Goal: Task Accomplishment & Management: Use online tool/utility

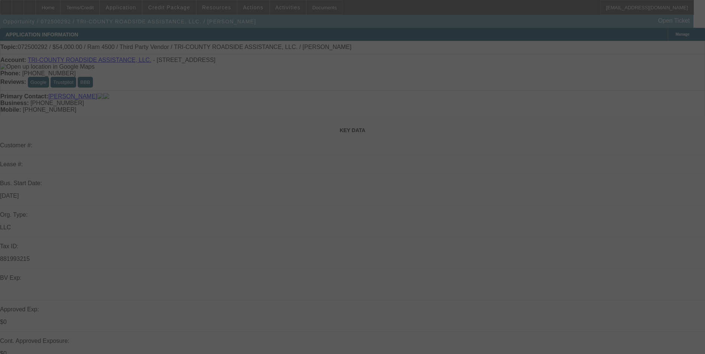
select select "0.2"
select select "0"
select select "2"
select select "0"
select select "6"
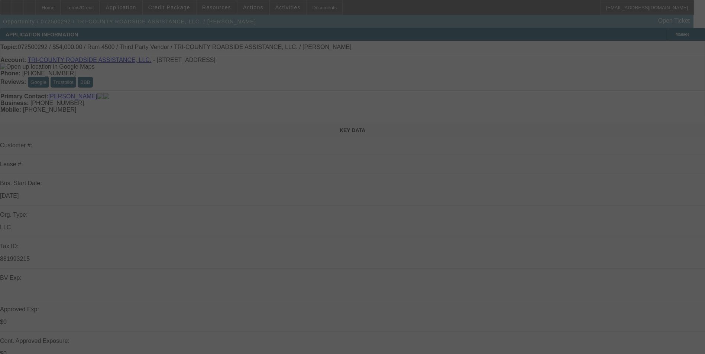
select select "0"
select select "2"
select select "0"
select select "6"
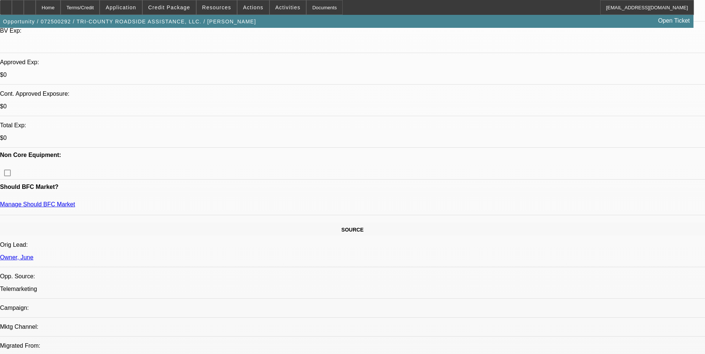
scroll to position [149, 0]
